Goal: Information Seeking & Learning: Learn about a topic

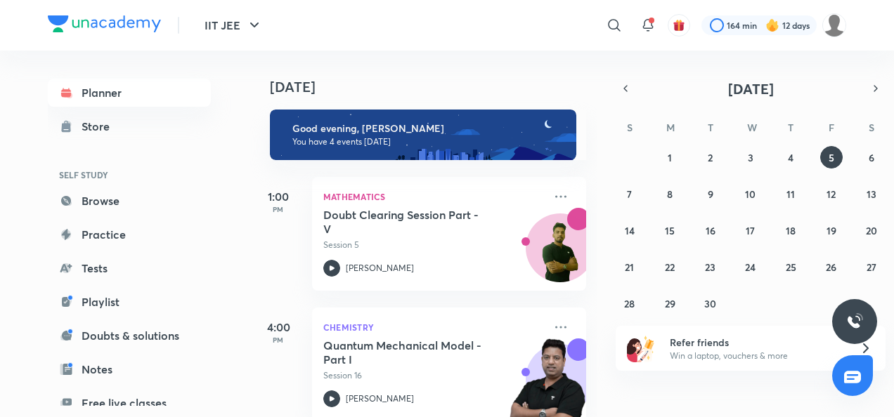
scroll to position [287, 0]
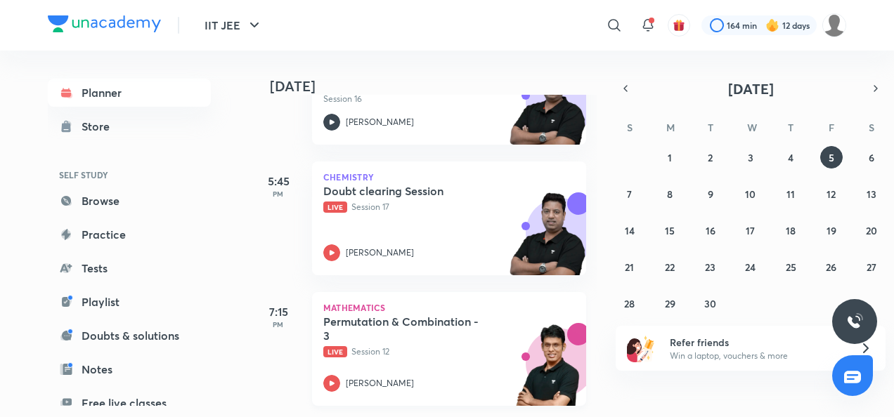
click at [329, 375] on icon at bounding box center [331, 383] width 17 height 17
